Goal: Task Accomplishment & Management: Complete application form

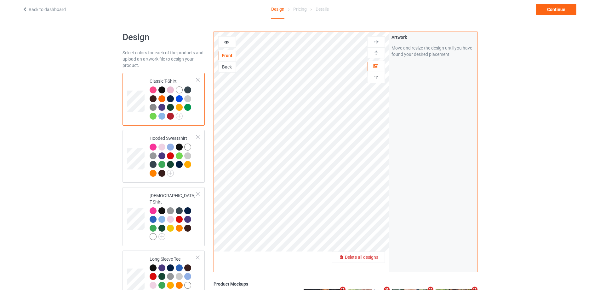
click at [375, 256] on span "Delete all designs" at bounding box center [361, 256] width 33 height 5
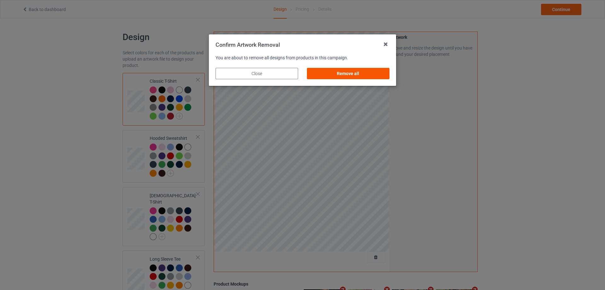
click at [353, 77] on div "Remove all" at bounding box center [348, 73] width 83 height 11
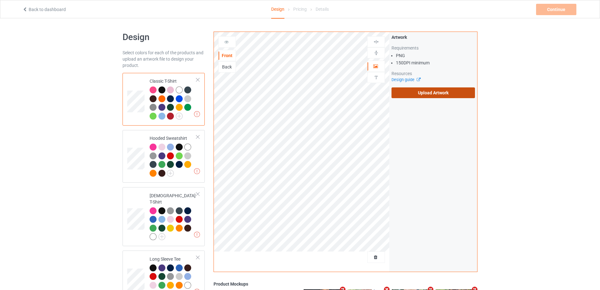
click at [411, 92] on label "Upload Artwork" at bounding box center [433, 92] width 83 height 11
click at [0, 0] on input "Upload Artwork" at bounding box center [0, 0] width 0 height 0
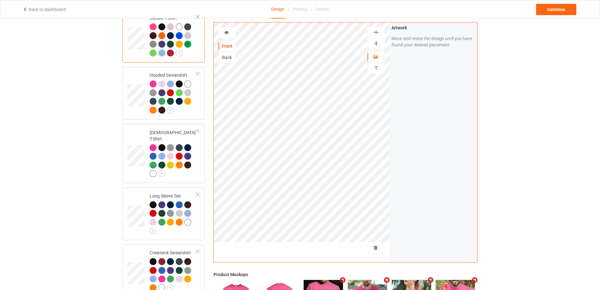
scroll to position [32, 0]
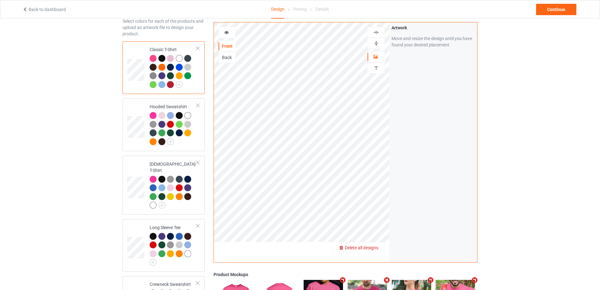
click at [377, 249] on span "Delete all designs" at bounding box center [361, 247] width 33 height 5
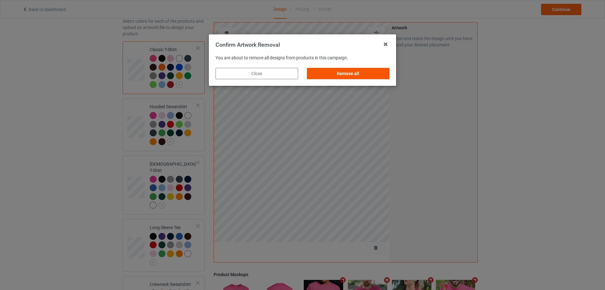
click at [340, 74] on div "Remove all" at bounding box center [348, 73] width 83 height 11
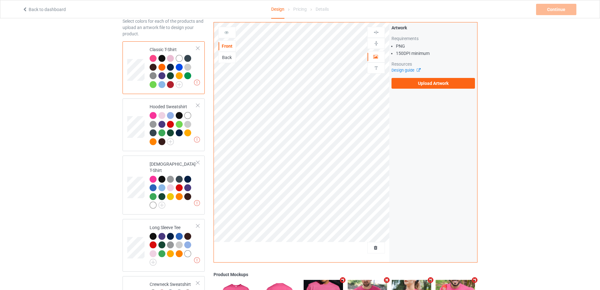
scroll to position [189, 0]
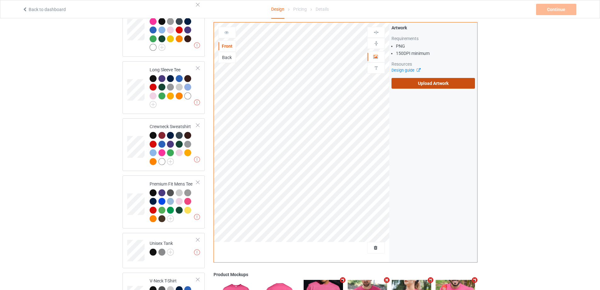
click at [419, 84] on label "Upload Artwork" at bounding box center [433, 83] width 83 height 11
click at [0, 0] on input "Upload Artwork" at bounding box center [0, 0] width 0 height 0
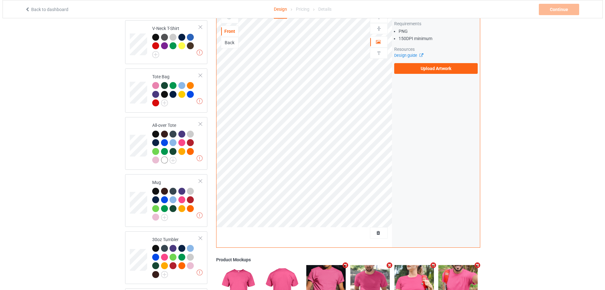
scroll to position [532, 0]
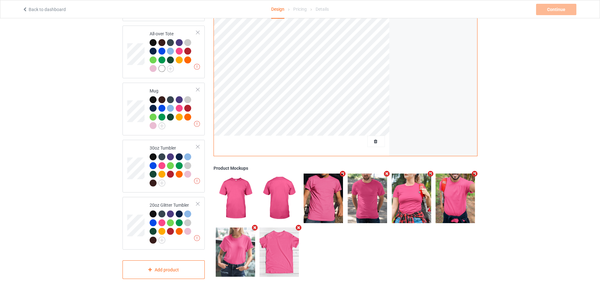
click at [472, 170] on icon "Remove mockup" at bounding box center [475, 173] width 8 height 7
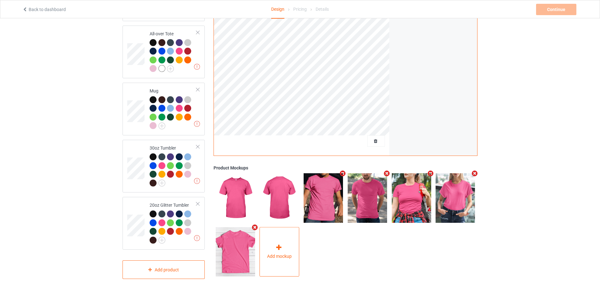
click at [268, 248] on div "Add mockup" at bounding box center [280, 251] width 40 height 49
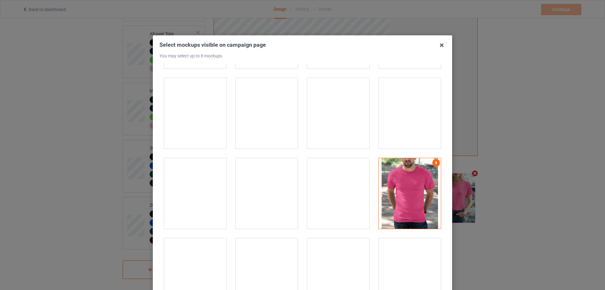
scroll to position [819, 0]
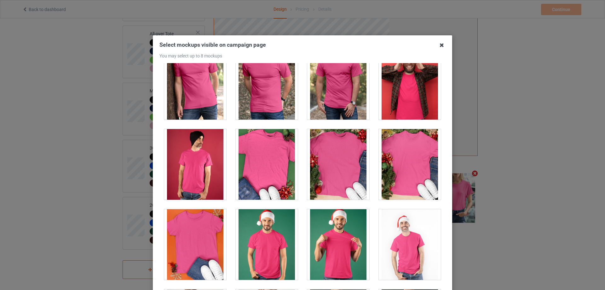
click at [438, 47] on icon at bounding box center [442, 45] width 10 height 10
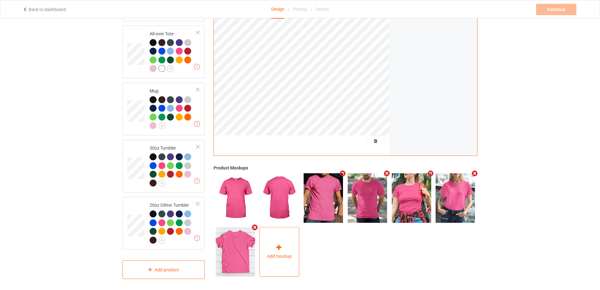
click at [289, 248] on div "Add mockup" at bounding box center [280, 251] width 40 height 49
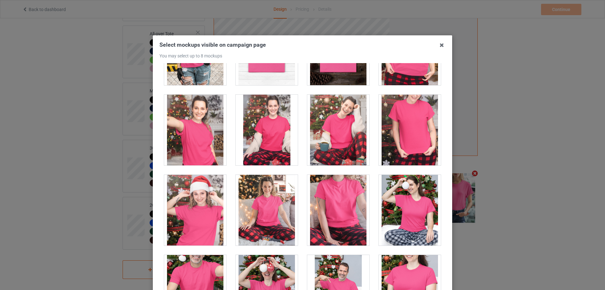
scroll to position [6468, 0]
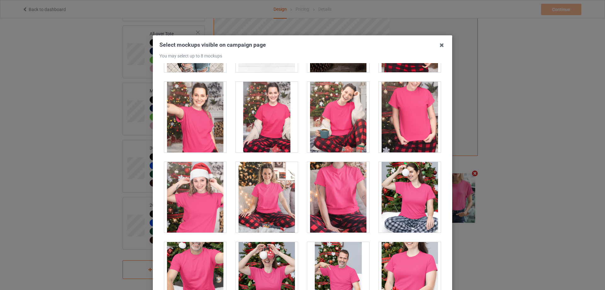
click at [420, 125] on div at bounding box center [410, 117] width 62 height 71
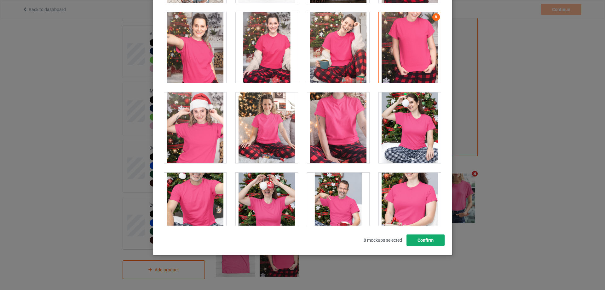
click at [425, 237] on button "Confirm" at bounding box center [425, 239] width 38 height 11
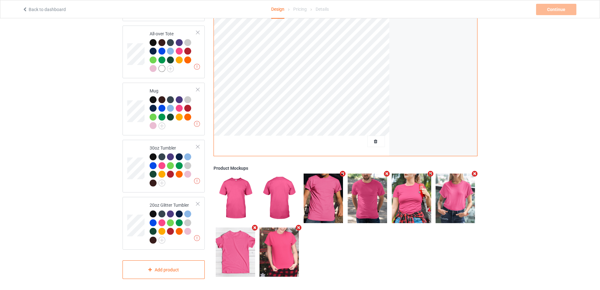
click at [431, 172] on icon "Remove mockup" at bounding box center [431, 173] width 8 height 7
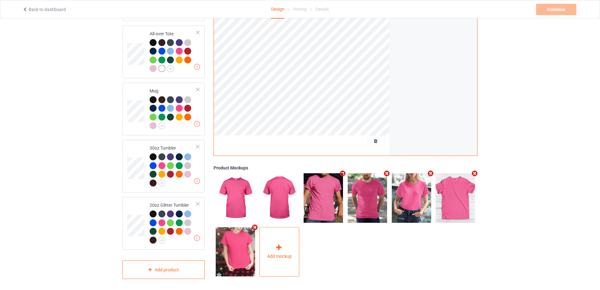
click at [278, 238] on div "Add mockup" at bounding box center [280, 251] width 40 height 49
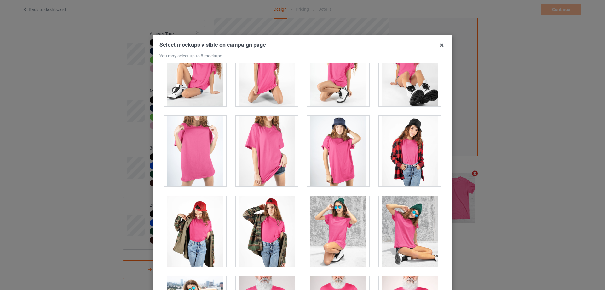
scroll to position [8546, 0]
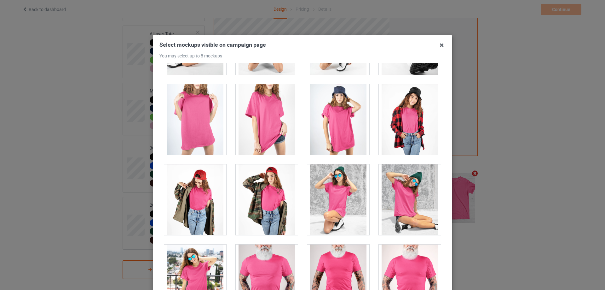
click at [190, 128] on div at bounding box center [195, 119] width 62 height 71
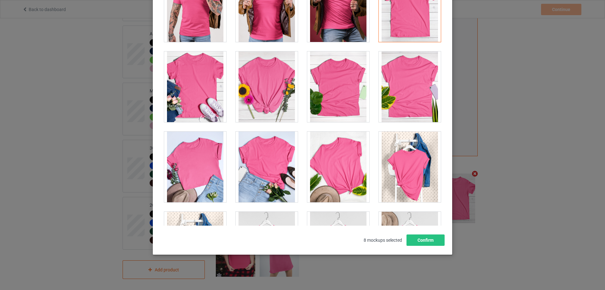
scroll to position [8971, 0]
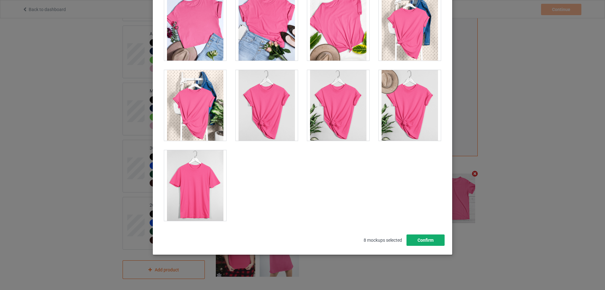
click at [420, 236] on button "Confirm" at bounding box center [425, 239] width 38 height 11
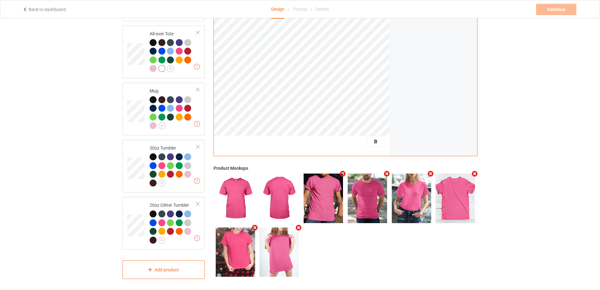
click at [256, 225] on icon "Remove mockup" at bounding box center [255, 227] width 8 height 7
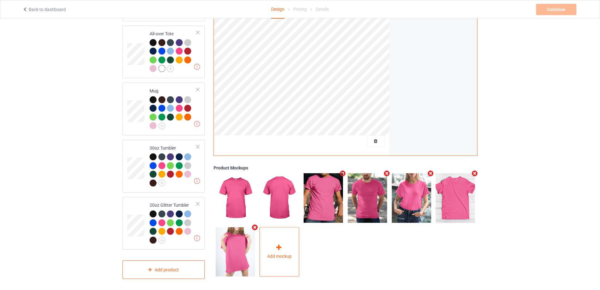
click at [270, 240] on div "Add mockup" at bounding box center [280, 251] width 40 height 49
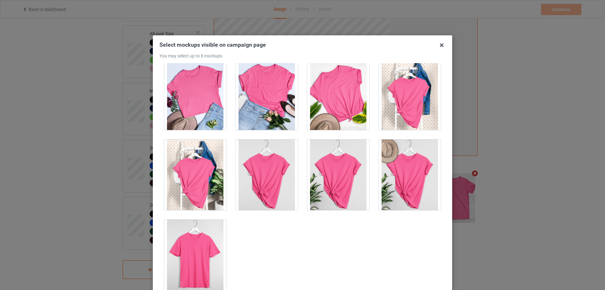
drag, startPoint x: 185, startPoint y: 242, endPoint x: 309, endPoint y: 206, distance: 129.2
click at [186, 242] on div at bounding box center [195, 254] width 62 height 71
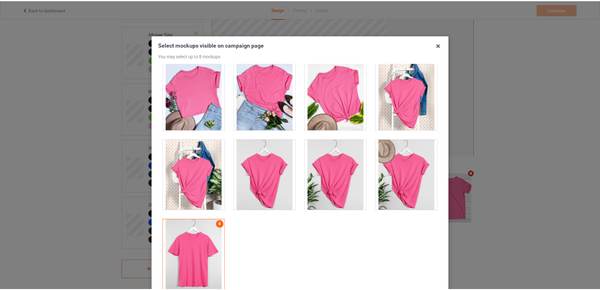
scroll to position [63, 0]
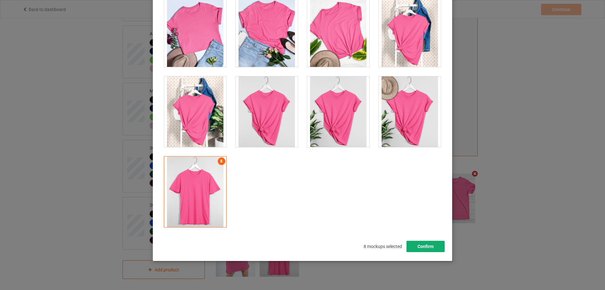
click at [433, 245] on button "Confirm" at bounding box center [425, 245] width 38 height 11
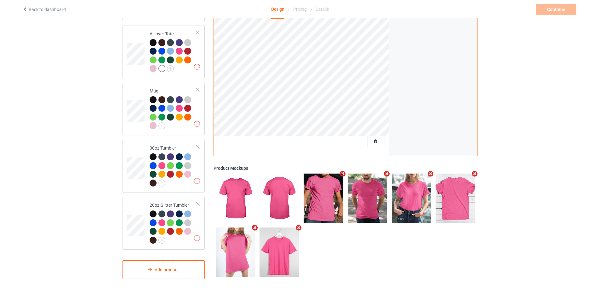
scroll to position [406, 0]
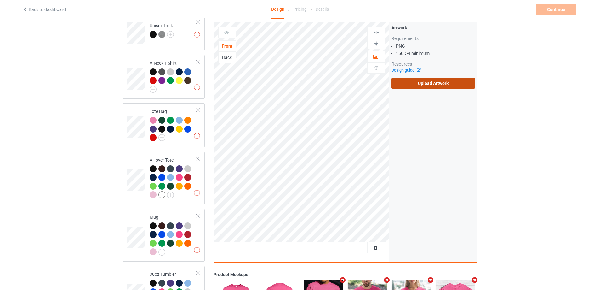
click at [425, 84] on label "Upload Artwork" at bounding box center [433, 83] width 83 height 11
click at [0, 0] on input "Upload Artwork" at bounding box center [0, 0] width 0 height 0
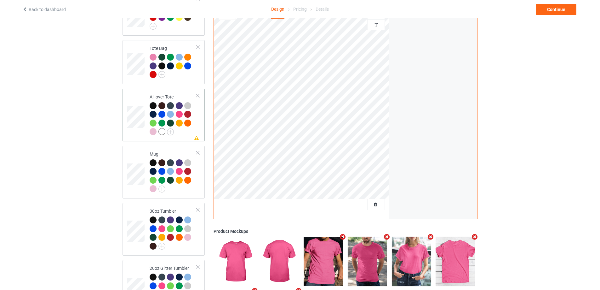
scroll to position [375, 0]
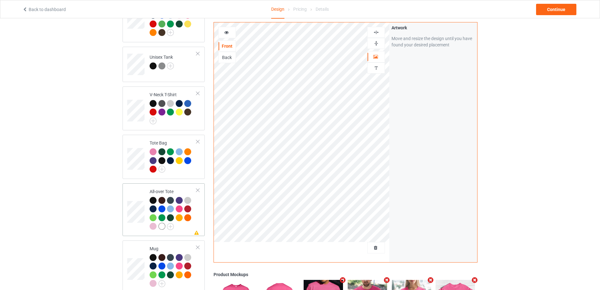
click at [188, 228] on td "Missing artwork on 1 side(s) All-over Tote" at bounding box center [173, 210] width 54 height 48
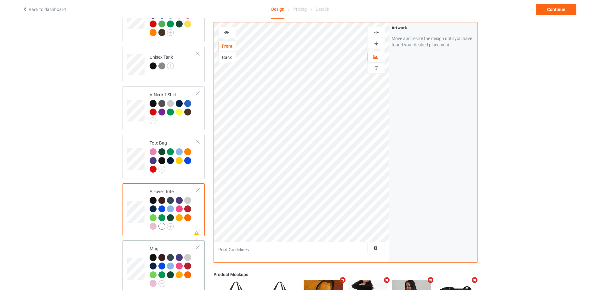
scroll to position [532, 0]
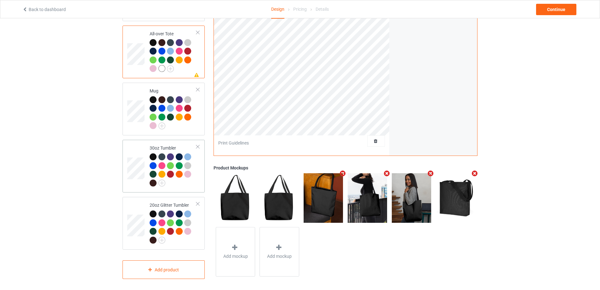
click at [185, 185] on div at bounding box center [173, 170] width 47 height 35
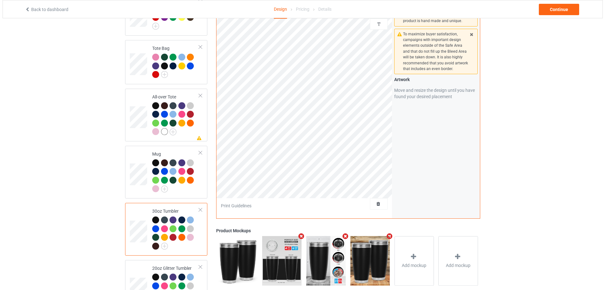
scroll to position [532, 0]
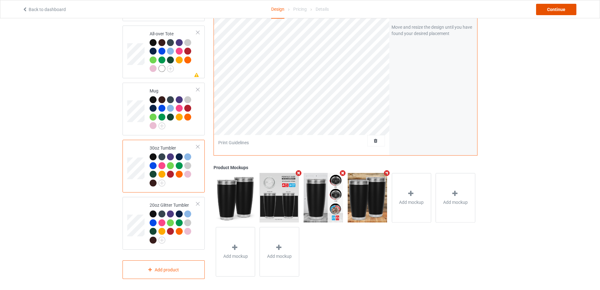
click at [561, 13] on div "Continue" at bounding box center [556, 9] width 40 height 11
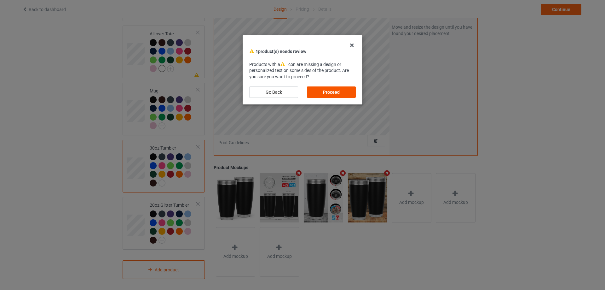
click at [342, 91] on div "Proceed" at bounding box center [331, 91] width 49 height 11
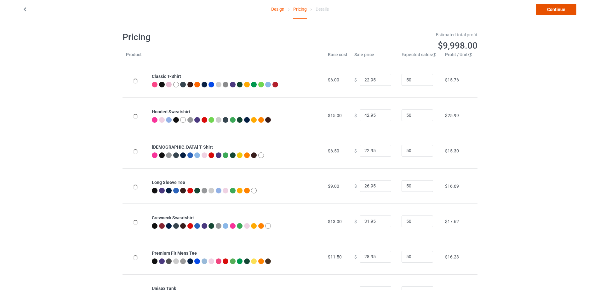
click at [570, 6] on link "Continue" at bounding box center [556, 9] width 40 height 11
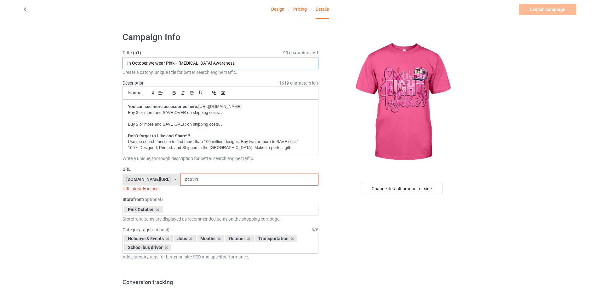
click at [169, 64] on input "In October we wear Pink - [MEDICAL_DATA] Awareness" at bounding box center [221, 63] width 196 height 12
drag, startPoint x: 175, startPoint y: 61, endPoint x: 123, endPoint y: 62, distance: 52.0
click at [123, 62] on input "In October we wear Pink - [MEDICAL_DATA] Awareness" at bounding box center [221, 63] width 196 height 12
paste input "We Fight Together"
type input "We Fight Together - [MEDICAL_DATA] Awareness"
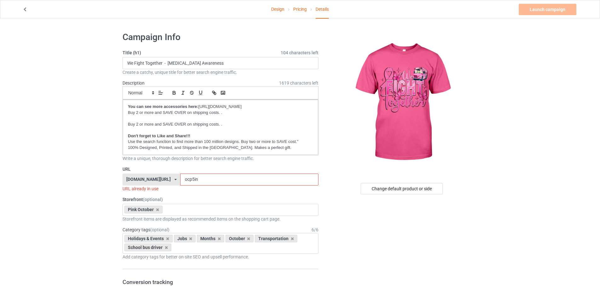
click at [202, 182] on input "ocp5in" at bounding box center [249, 179] width 138 height 12
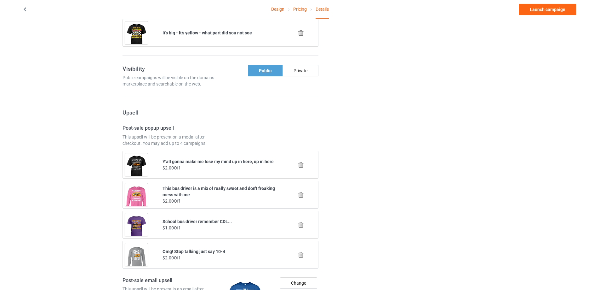
scroll to position [413, 0]
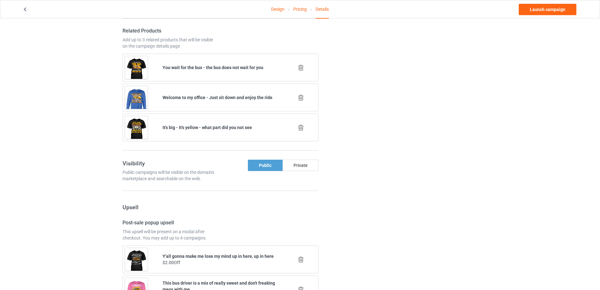
type input "wefi"
click at [300, 67] on icon at bounding box center [301, 67] width 8 height 7
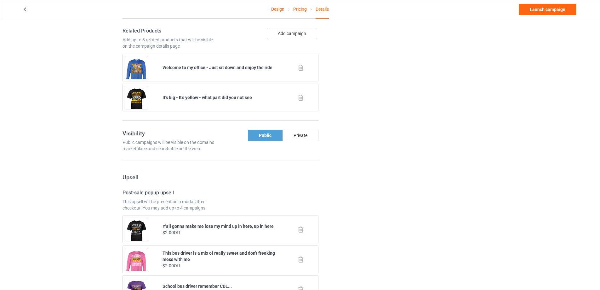
click at [296, 34] on button "Add campaign" at bounding box center [292, 33] width 50 height 11
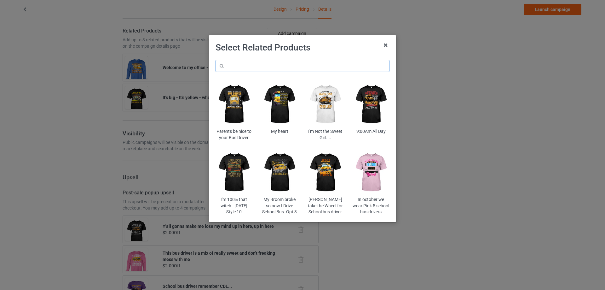
click at [280, 65] on input "text" at bounding box center [303, 66] width 174 height 12
type input "hope"
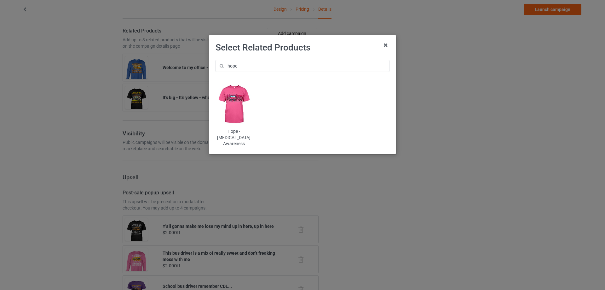
click at [234, 99] on img at bounding box center [234, 104] width 37 height 46
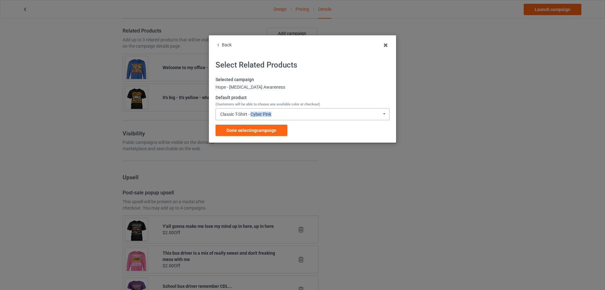
click at [252, 117] on div "Classic T-Shirt - Cyber Pink Classic T-Shirt - Cyber Pink Classic T-Shirt - Bla…" at bounding box center [303, 114] width 174 height 12
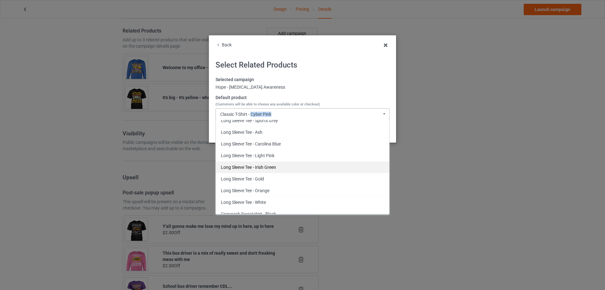
scroll to position [725, 0]
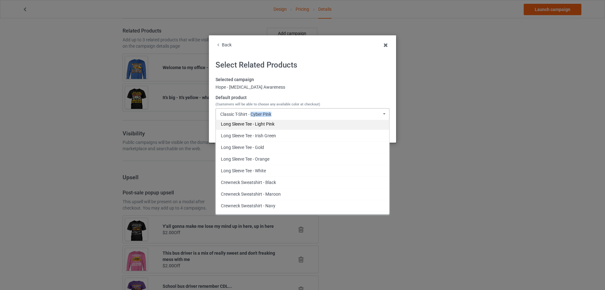
click at [265, 126] on div "Long Sleeve Tee - Light Pink" at bounding box center [302, 124] width 173 height 12
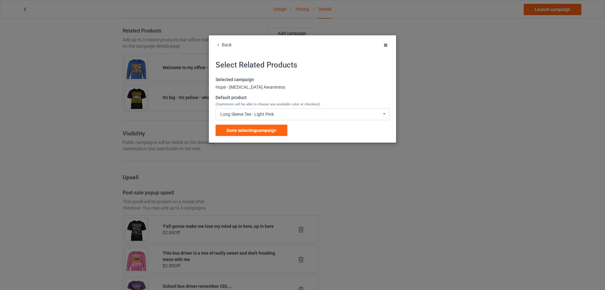
click at [268, 127] on div "Done selecting campaign" at bounding box center [252, 129] width 72 height 11
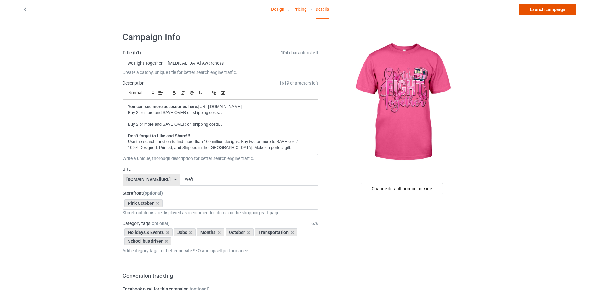
click at [533, 10] on link "Launch campaign" at bounding box center [548, 9] width 58 height 11
